Goal: Information Seeking & Learning: Learn about a topic

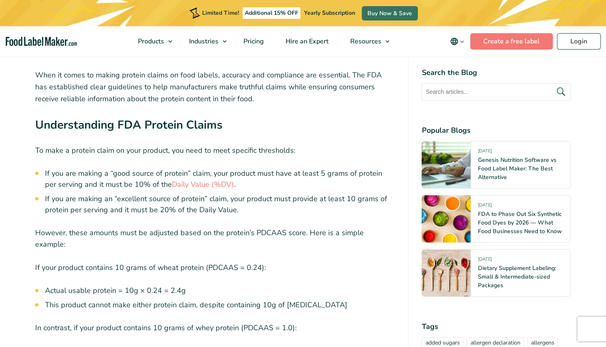
scroll to position [2292, 0]
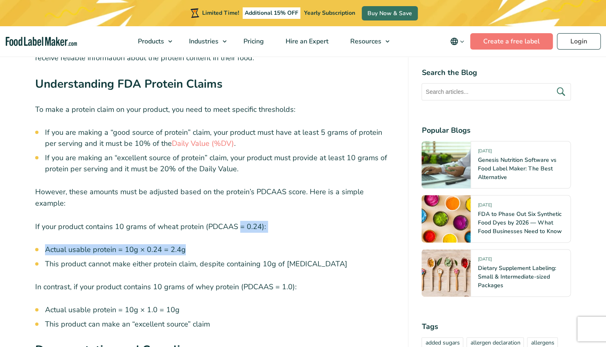
drag, startPoint x: 242, startPoint y: 193, endPoint x: 239, endPoint y: 166, distance: 27.2
drag, startPoint x: 239, startPoint y: 166, endPoint x: 241, endPoint y: 194, distance: 27.9
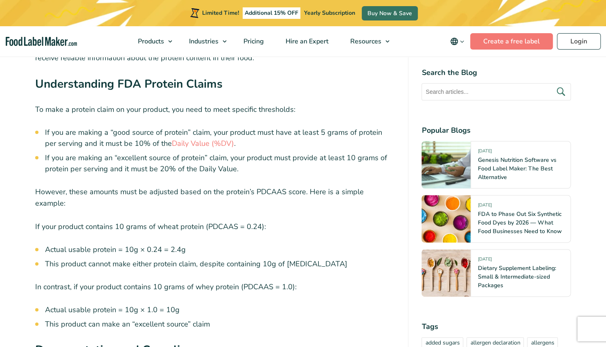
click at [241, 244] on li "Actual usable protein = 10g × 0.24 = 2.4g" at bounding box center [220, 249] width 350 height 11
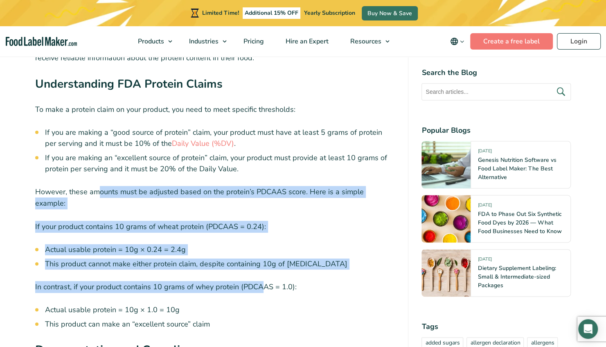
drag, startPoint x: 261, startPoint y: 231, endPoint x: 96, endPoint y: 146, distance: 185.4
click at [96, 186] on p "However, these amounts must be adjusted based on the protein’s PDCAAS score. He…" at bounding box center [215, 198] width 360 height 24
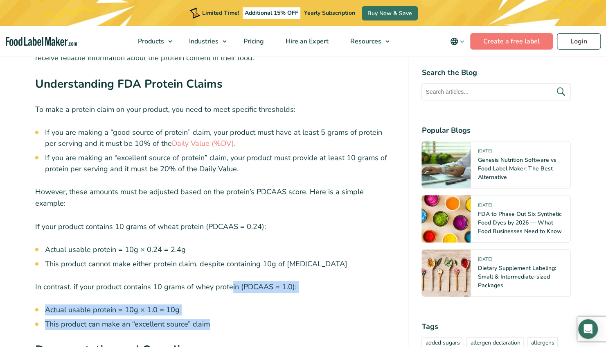
drag, startPoint x: 229, startPoint y: 275, endPoint x: 231, endPoint y: 229, distance: 46.3
drag, startPoint x: 231, startPoint y: 229, endPoint x: 232, endPoint y: 225, distance: 4.3
click at [231, 281] on p "In contrast, if your product contains 10 grams of whey protein (PDCAAS = 1.0):" at bounding box center [215, 287] width 360 height 12
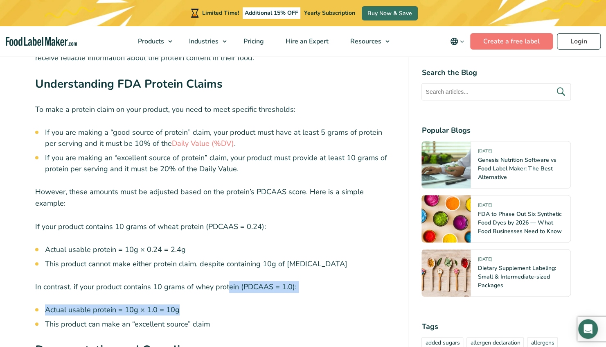
drag, startPoint x: 229, startPoint y: 219, endPoint x: 235, endPoint y: 246, distance: 26.8
drag, startPoint x: 235, startPoint y: 246, endPoint x: 237, endPoint y: 242, distance: 4.2
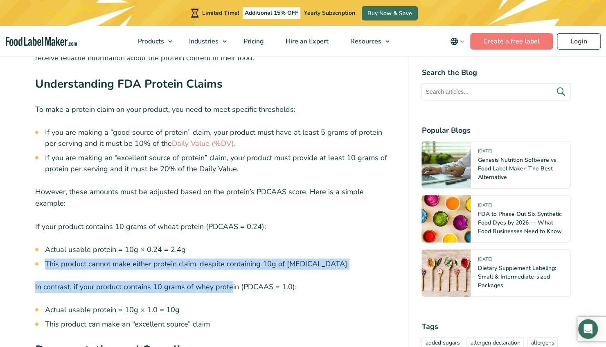
drag, startPoint x: 231, startPoint y: 238, endPoint x: 214, endPoint y: 186, distance: 55.0
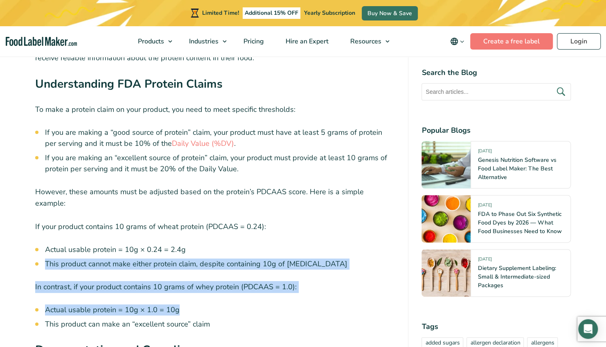
drag, startPoint x: 241, startPoint y: 253, endPoint x: 224, endPoint y: 191, distance: 64.5
click at [221, 244] on li "Actual usable protein = 10g × 0.24 = 2.4g" at bounding box center [220, 249] width 350 height 11
drag, startPoint x: 203, startPoint y: 190, endPoint x: 233, endPoint y: 245, distance: 62.4
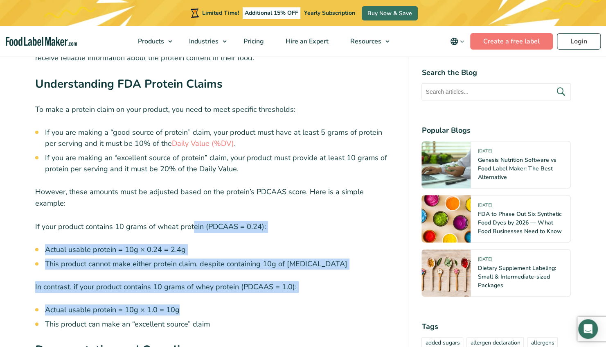
drag, startPoint x: 236, startPoint y: 242, endPoint x: 191, endPoint y: 162, distance: 91.8
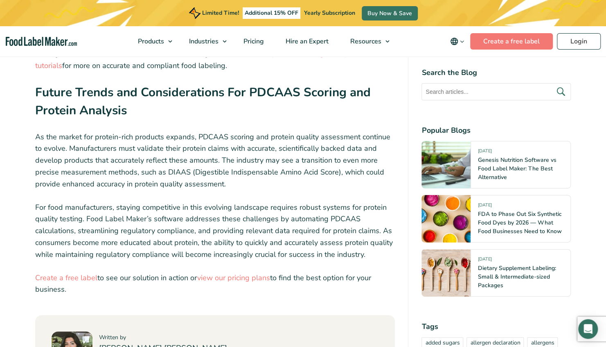
scroll to position [3519, 0]
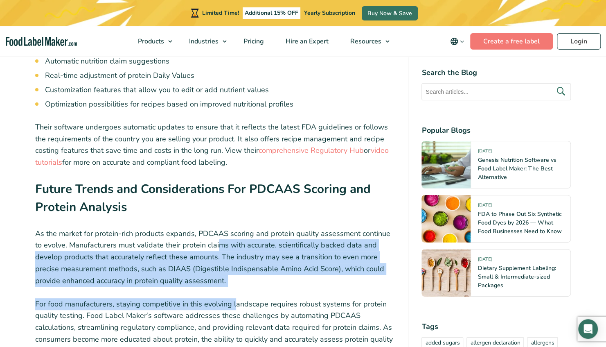
drag, startPoint x: 221, startPoint y: 192, endPoint x: 236, endPoint y: 238, distance: 48.3
click at [157, 228] on p "As the market for protein-rich products expands, PDCAAS scoring and protein qua…" at bounding box center [215, 257] width 360 height 59
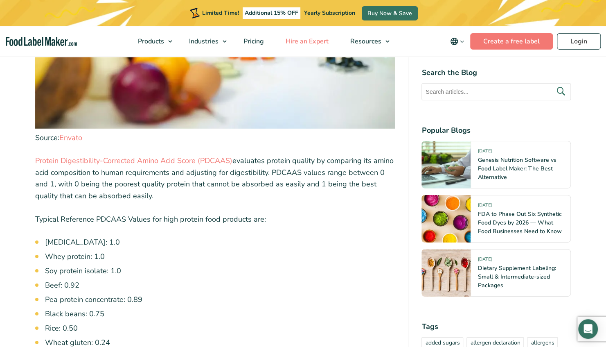
scroll to position [1473, 0]
